Goal: Answer question/provide support

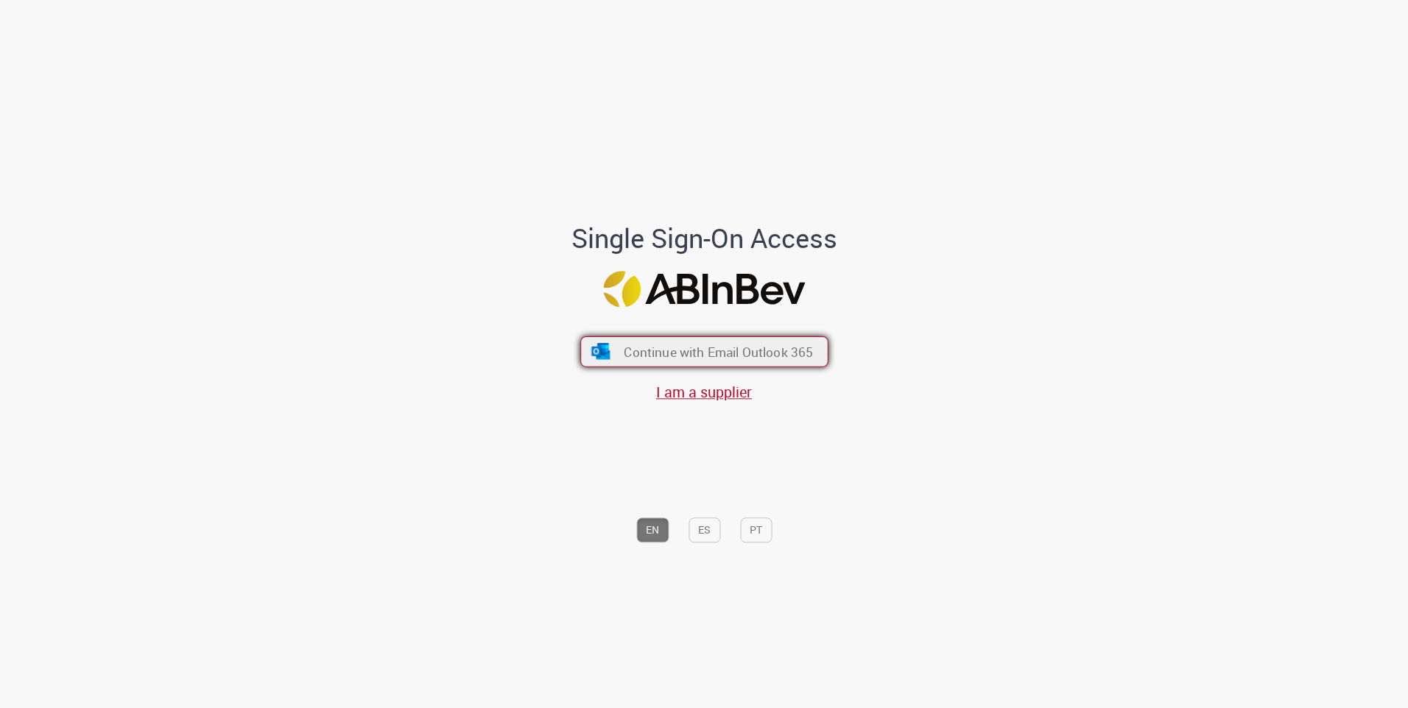
click at [635, 359] on span "Continue with Email Outlook 365" at bounding box center [718, 351] width 189 height 17
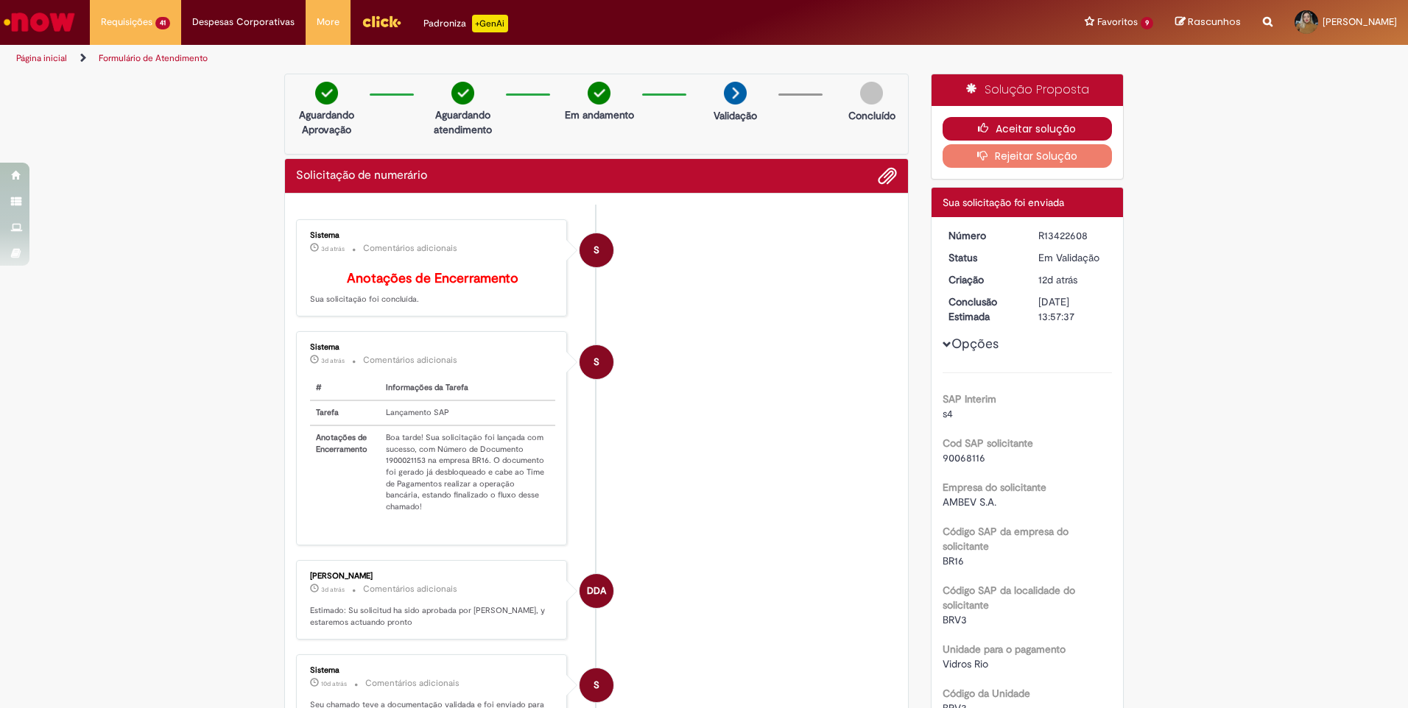
click at [982, 129] on icon "button" at bounding box center [987, 128] width 18 height 10
click at [1015, 124] on button "Aceitar solução" at bounding box center [1028, 129] width 170 height 24
click at [1005, 127] on button "Aceitar solução" at bounding box center [1028, 129] width 170 height 24
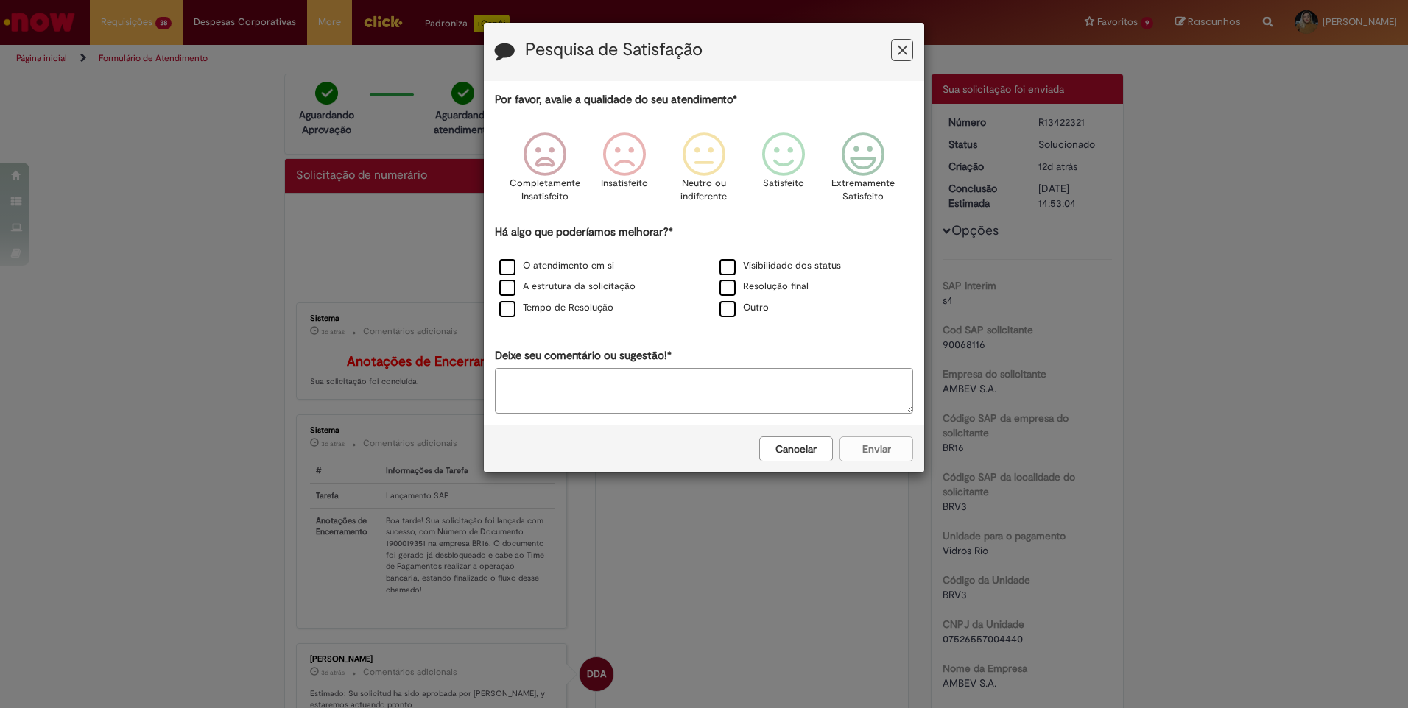
drag, startPoint x: 897, startPoint y: 53, endPoint x: 890, endPoint y: 84, distance: 31.6
click at [898, 53] on icon "Feedback" at bounding box center [903, 50] width 10 height 15
